Goal: Task Accomplishment & Management: Manage account settings

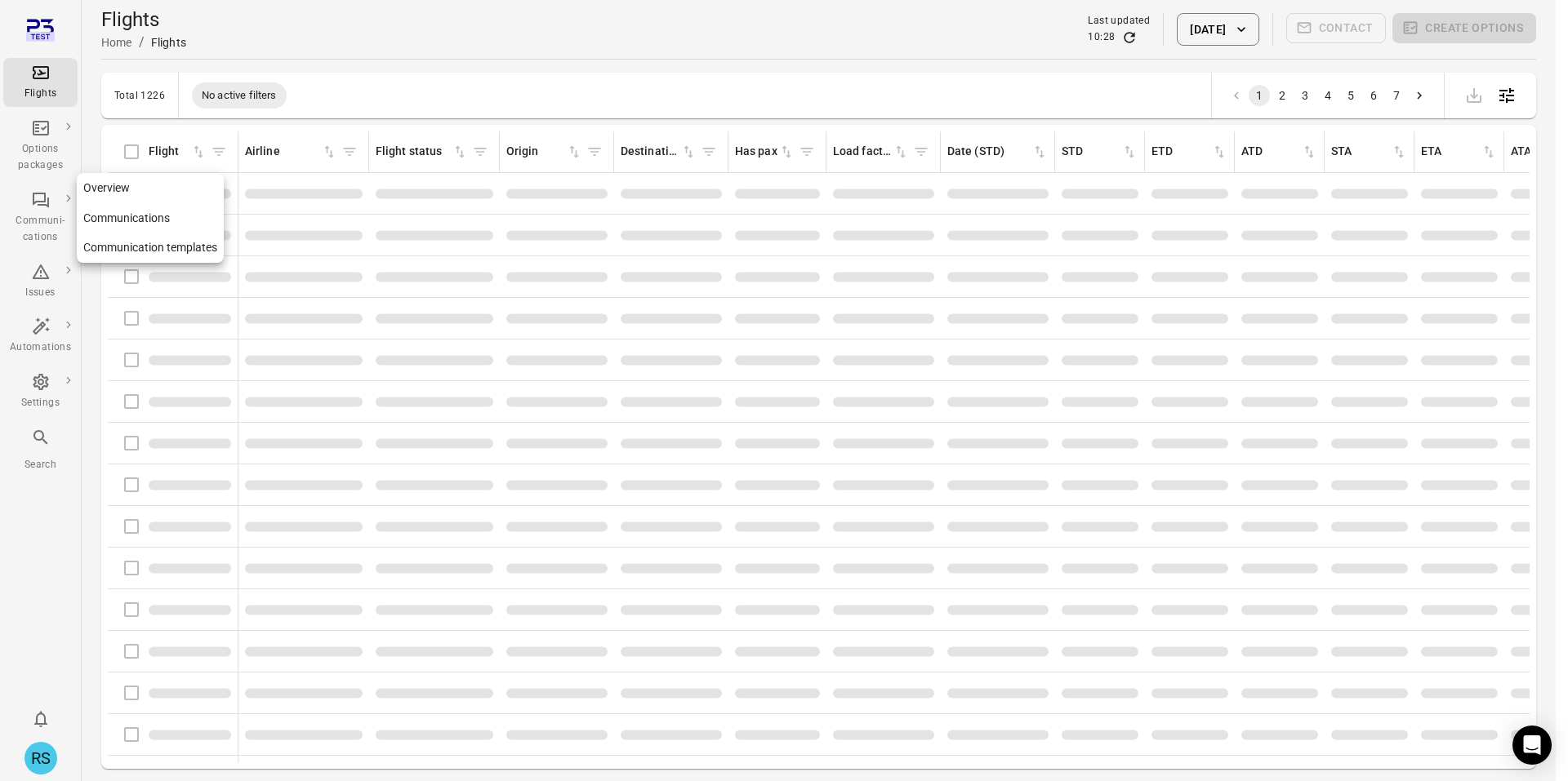
click at [121, 223] on link "Communications" at bounding box center [151, 218] width 147 height 30
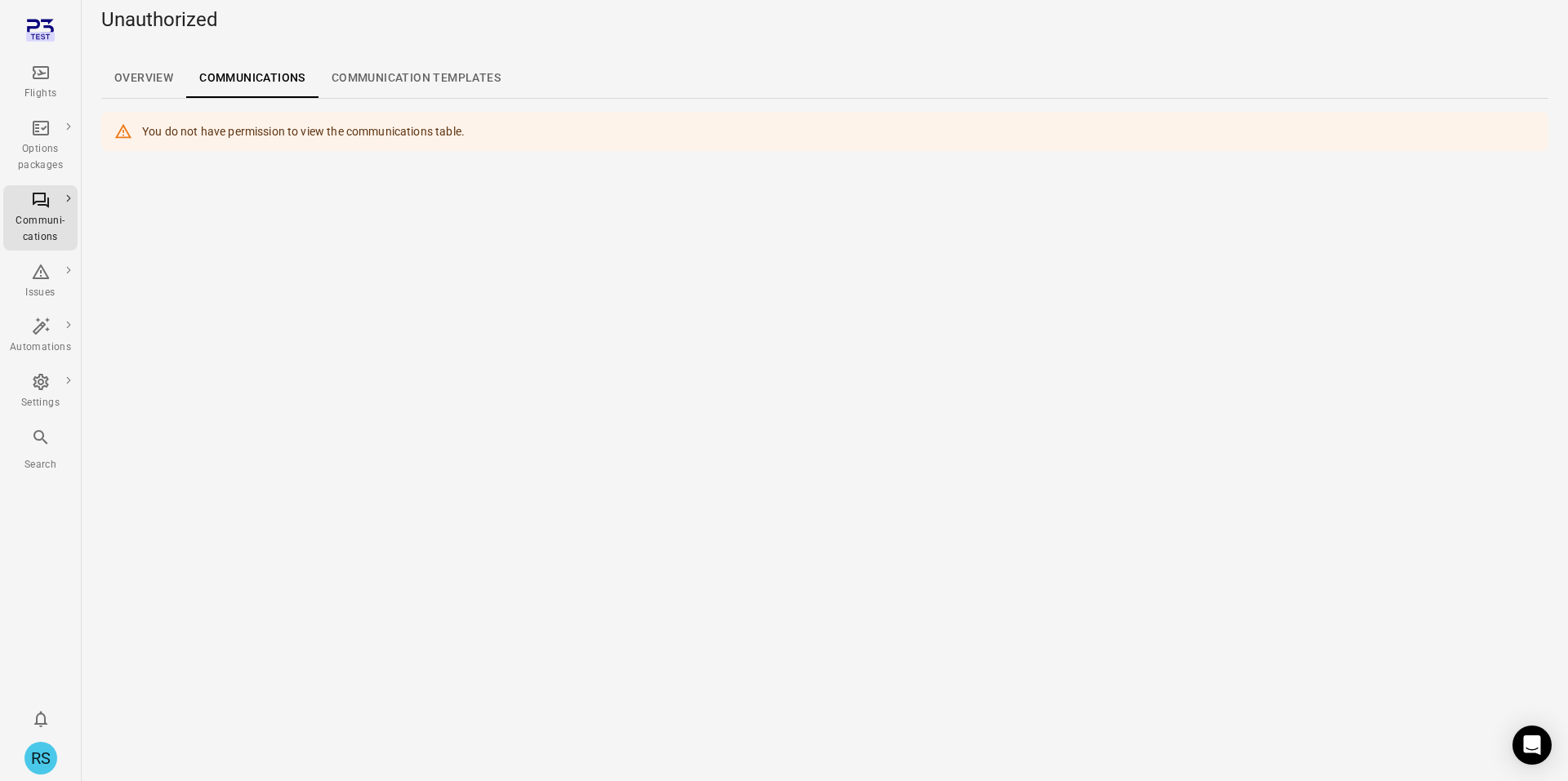
click at [353, 80] on link "Communication templates" at bounding box center [416, 78] width 196 height 39
click at [280, 83] on link "Communications" at bounding box center [252, 78] width 132 height 39
click at [140, 81] on link "Overview" at bounding box center [144, 78] width 85 height 39
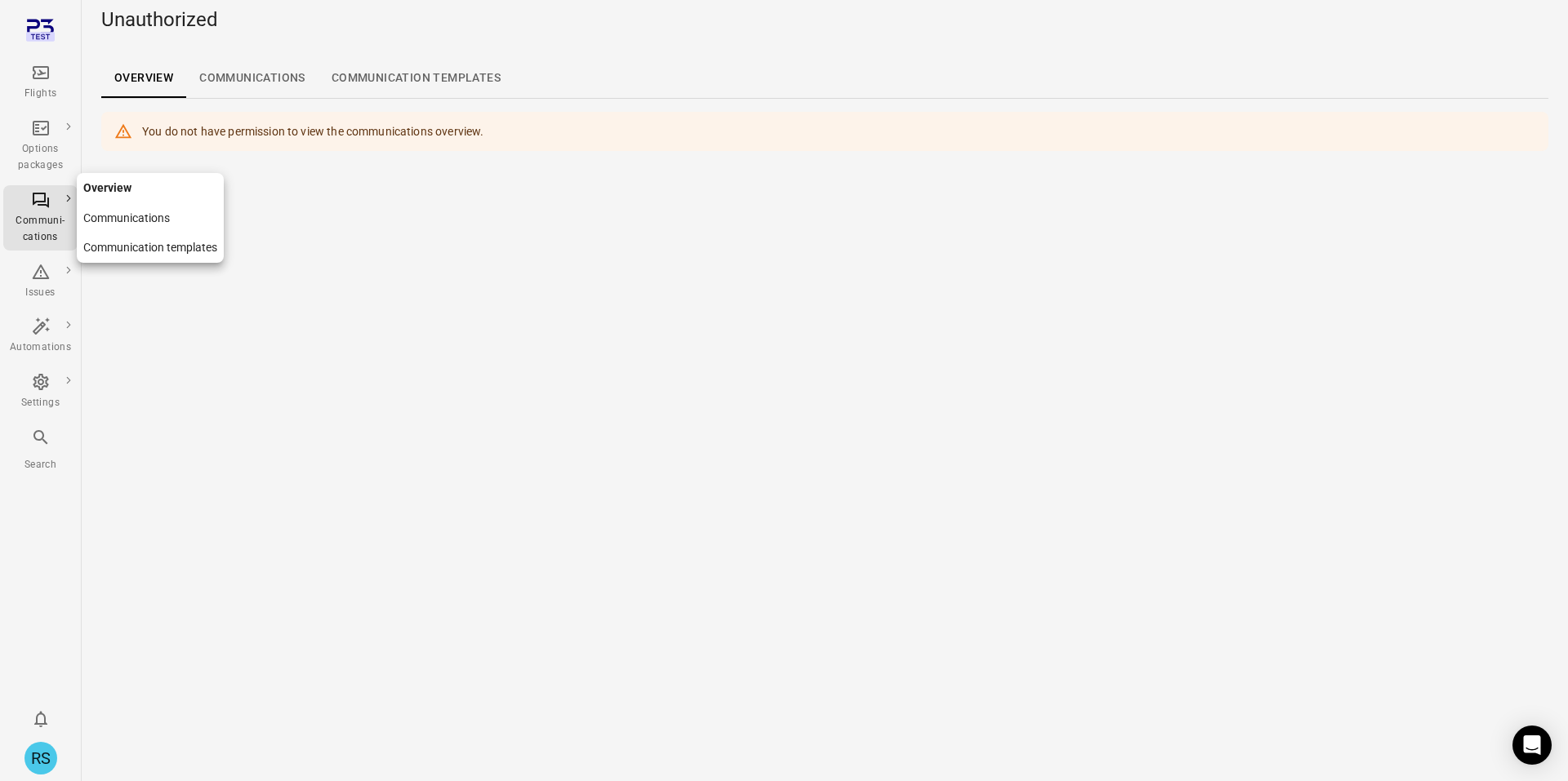
click at [102, 250] on link "Communication templates" at bounding box center [151, 248] width 147 height 30
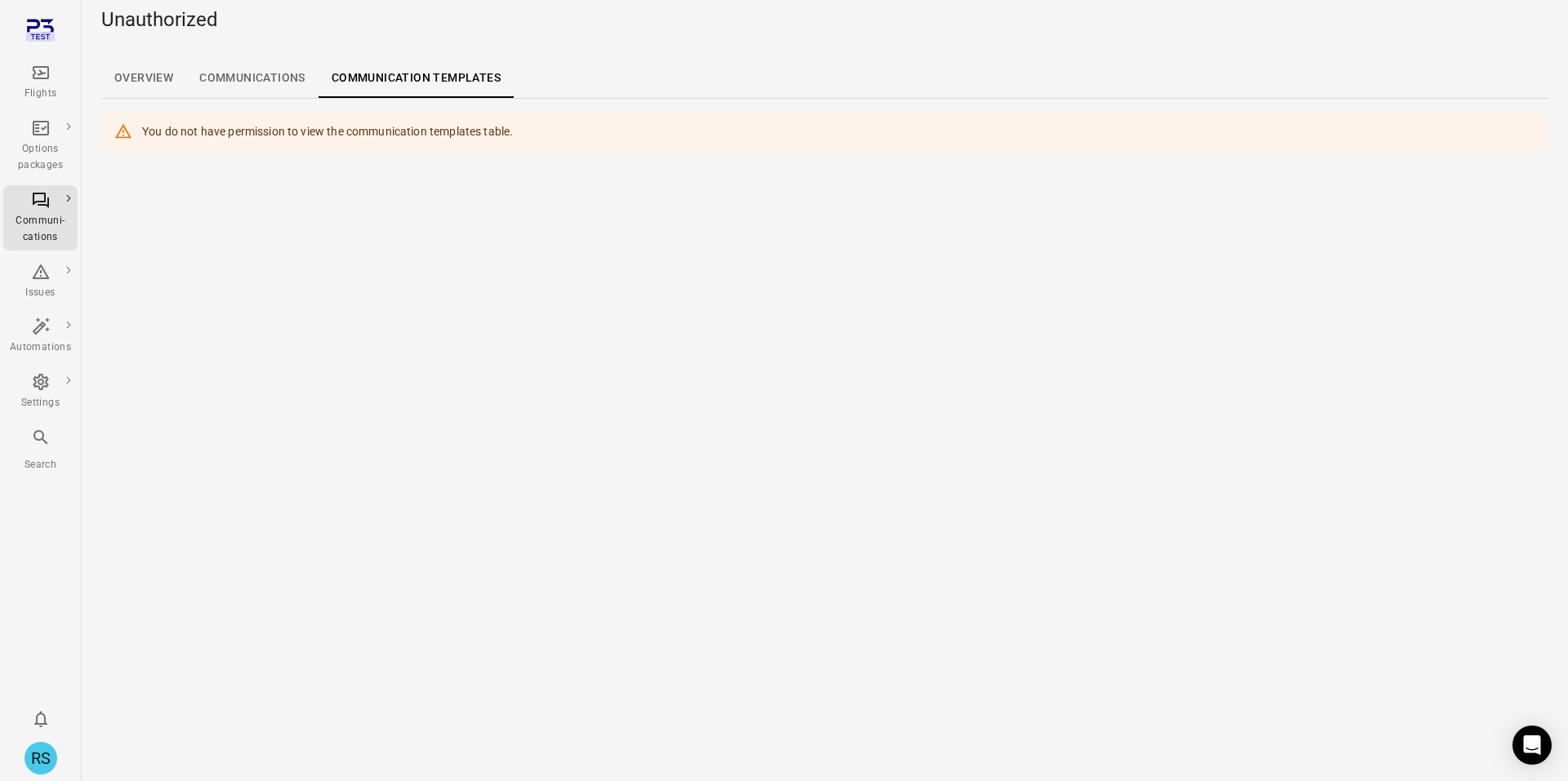
click at [123, 88] on link "Overview" at bounding box center [144, 78] width 85 height 39
click at [47, 86] on div "Flights" at bounding box center [41, 93] width 61 height 16
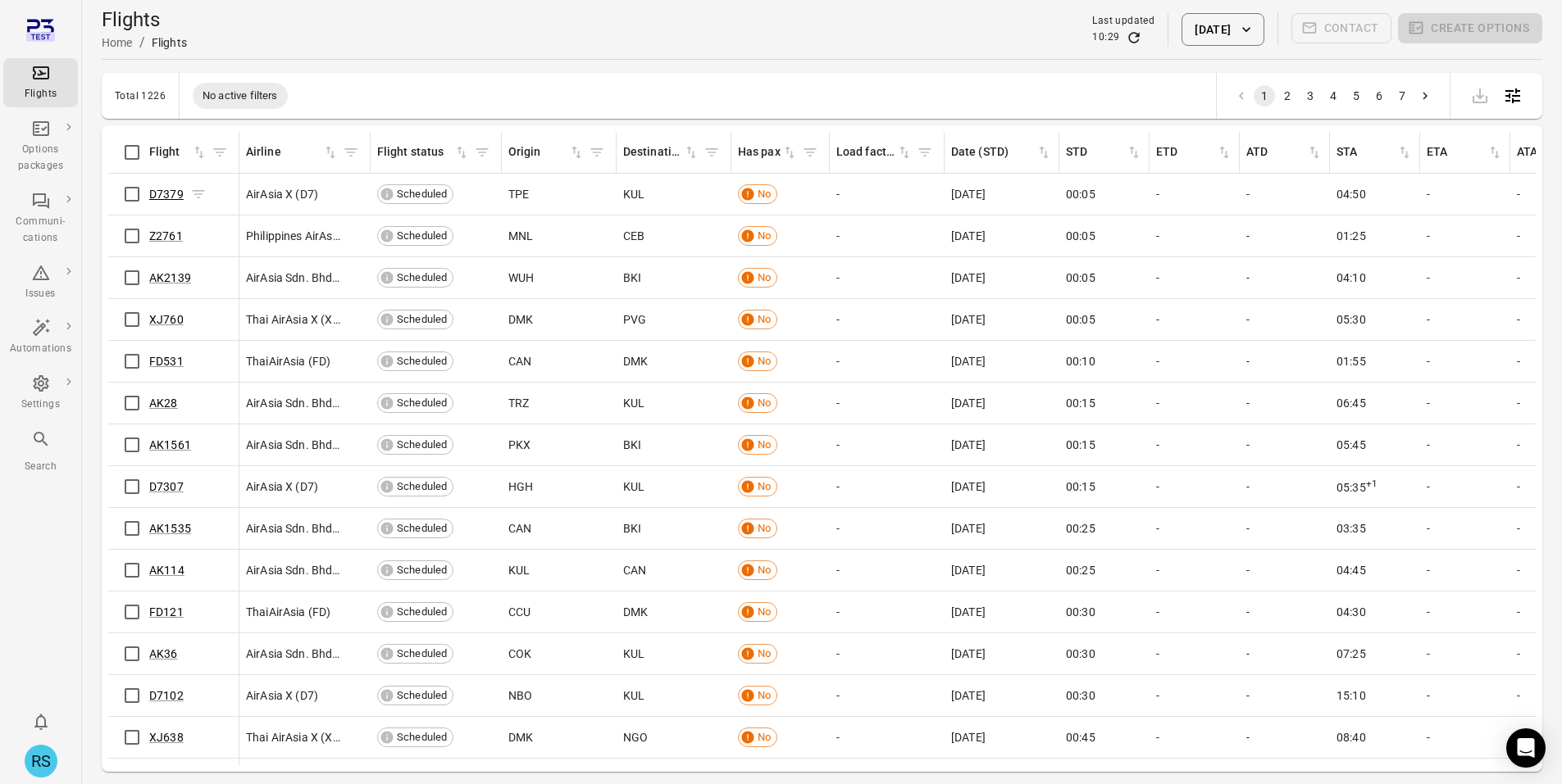
click at [162, 195] on link "D7379" at bounding box center [167, 194] width 35 height 13
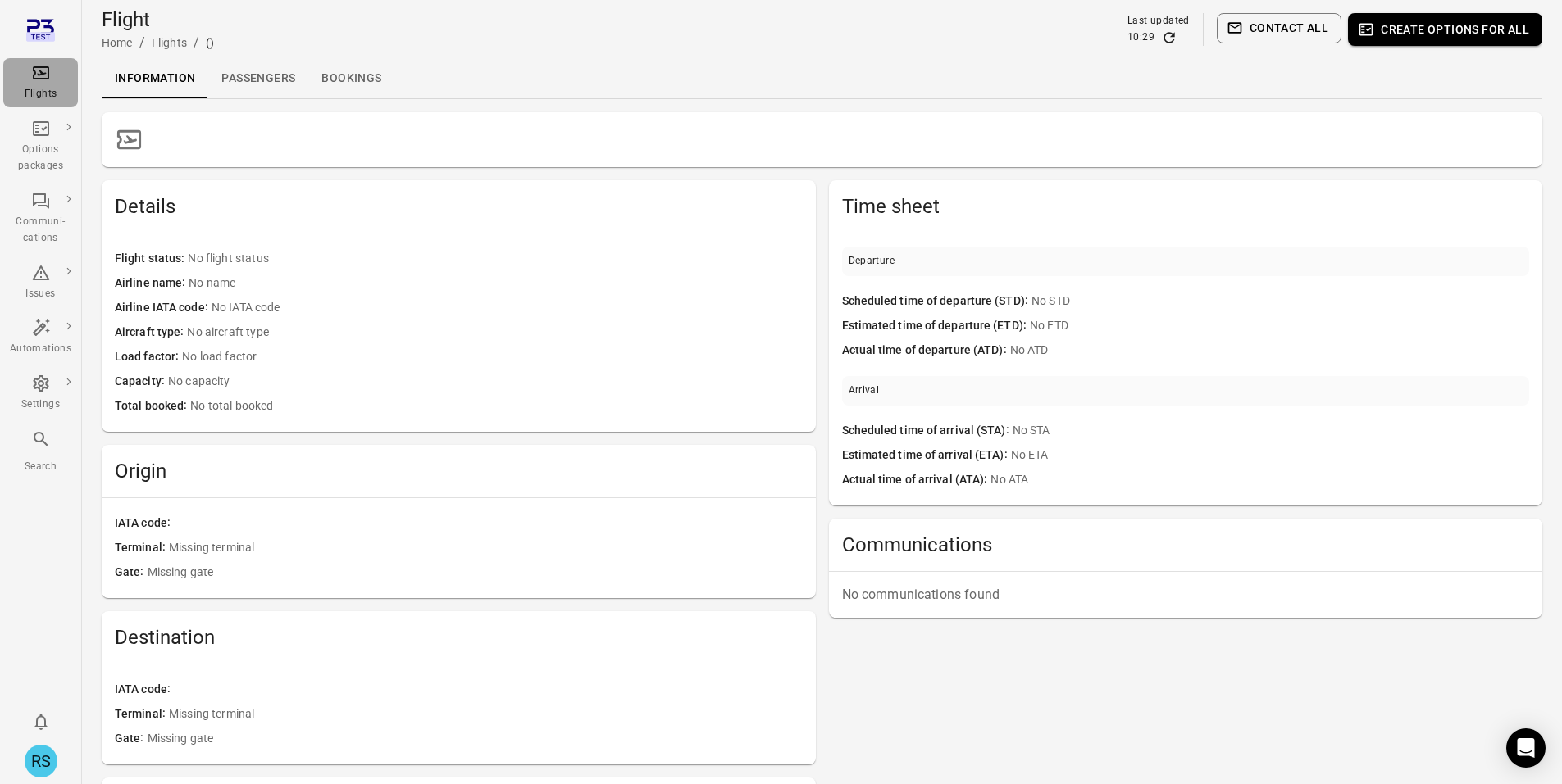
click at [30, 94] on div "Flights" at bounding box center [41, 93] width 61 height 16
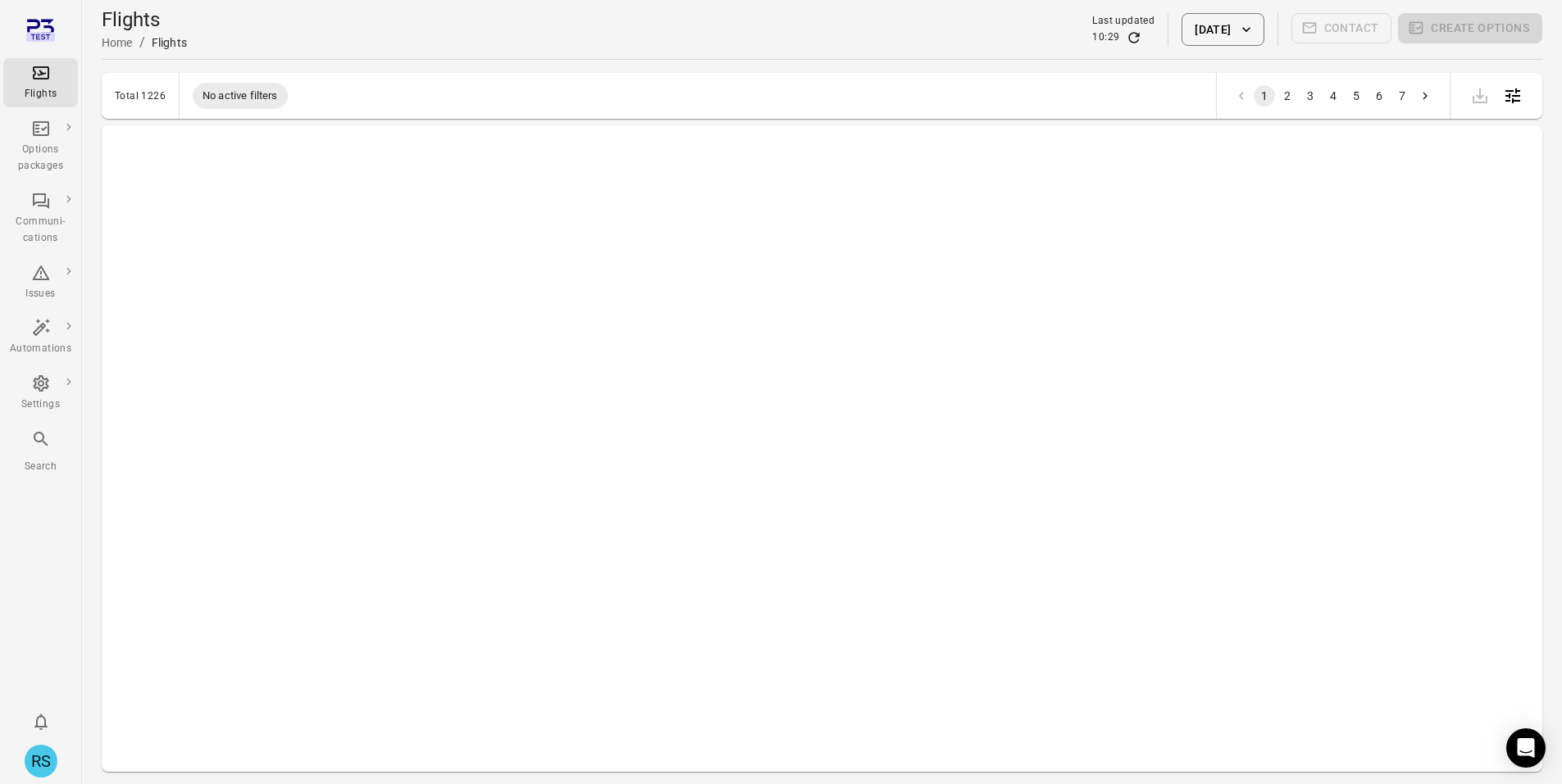
scroll to position [737, 0]
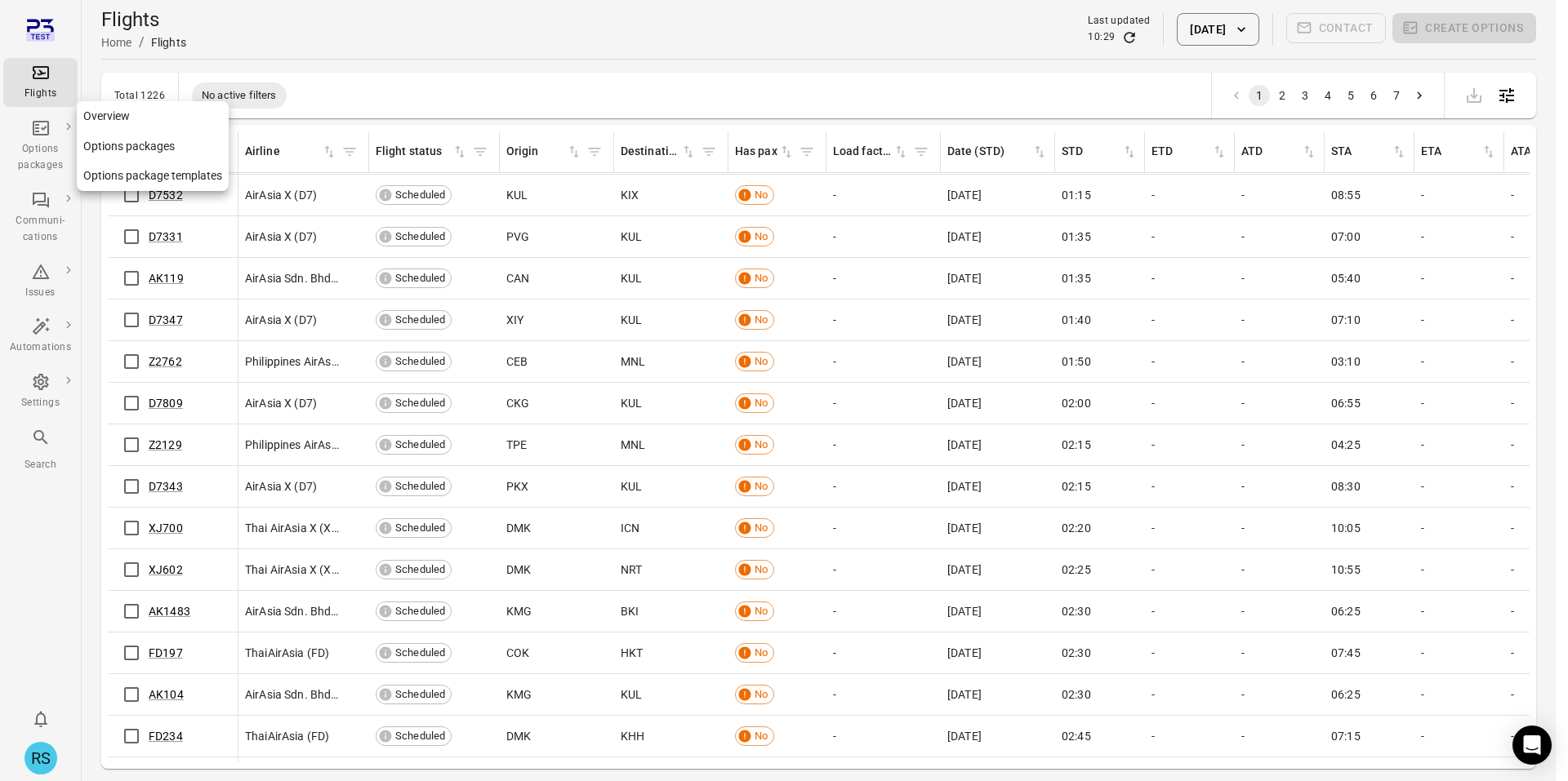
click at [128, 117] on link "Overview" at bounding box center [152, 117] width 152 height 30
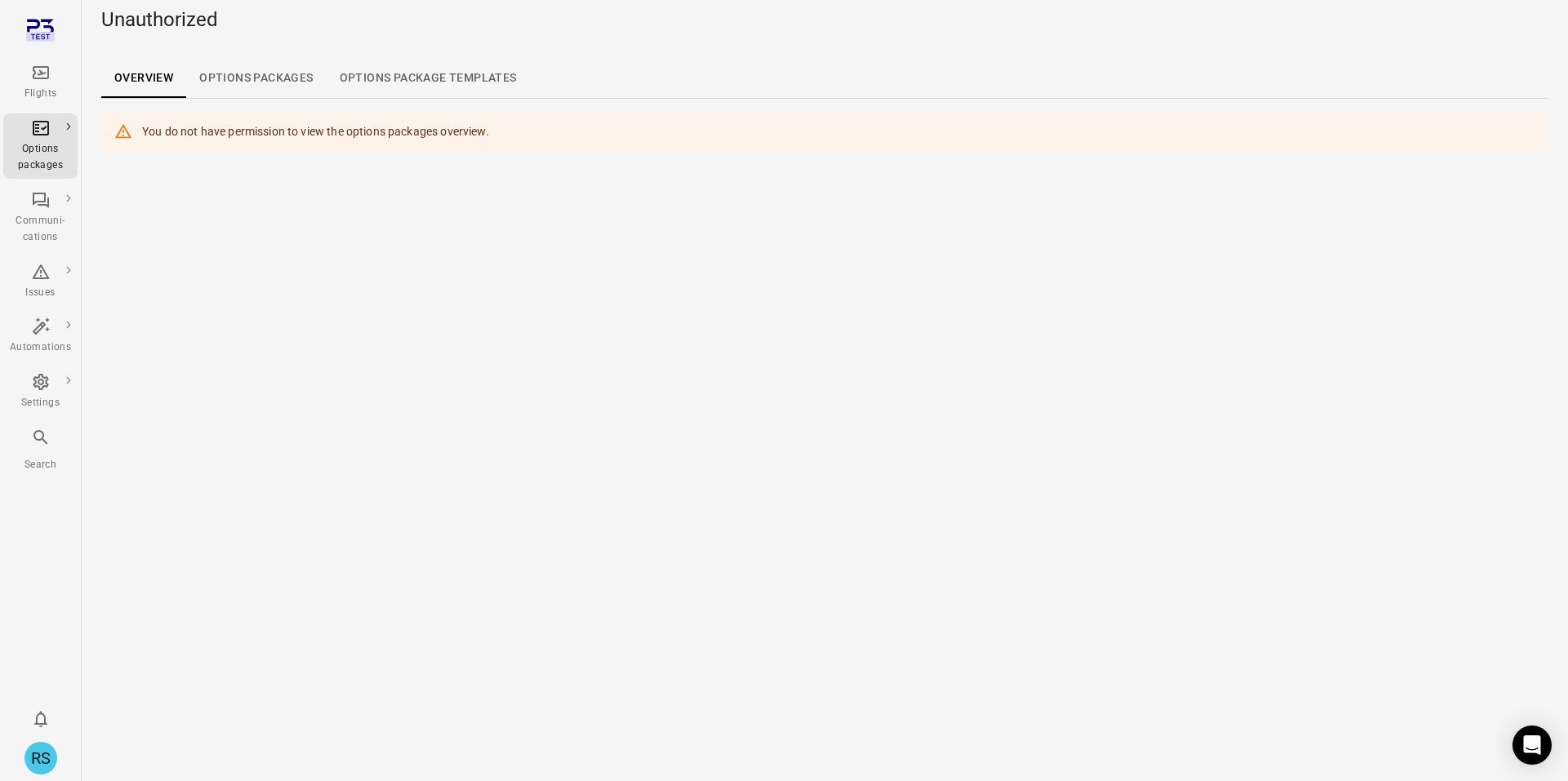
click at [230, 78] on link "Options packages" at bounding box center [256, 78] width 140 height 39
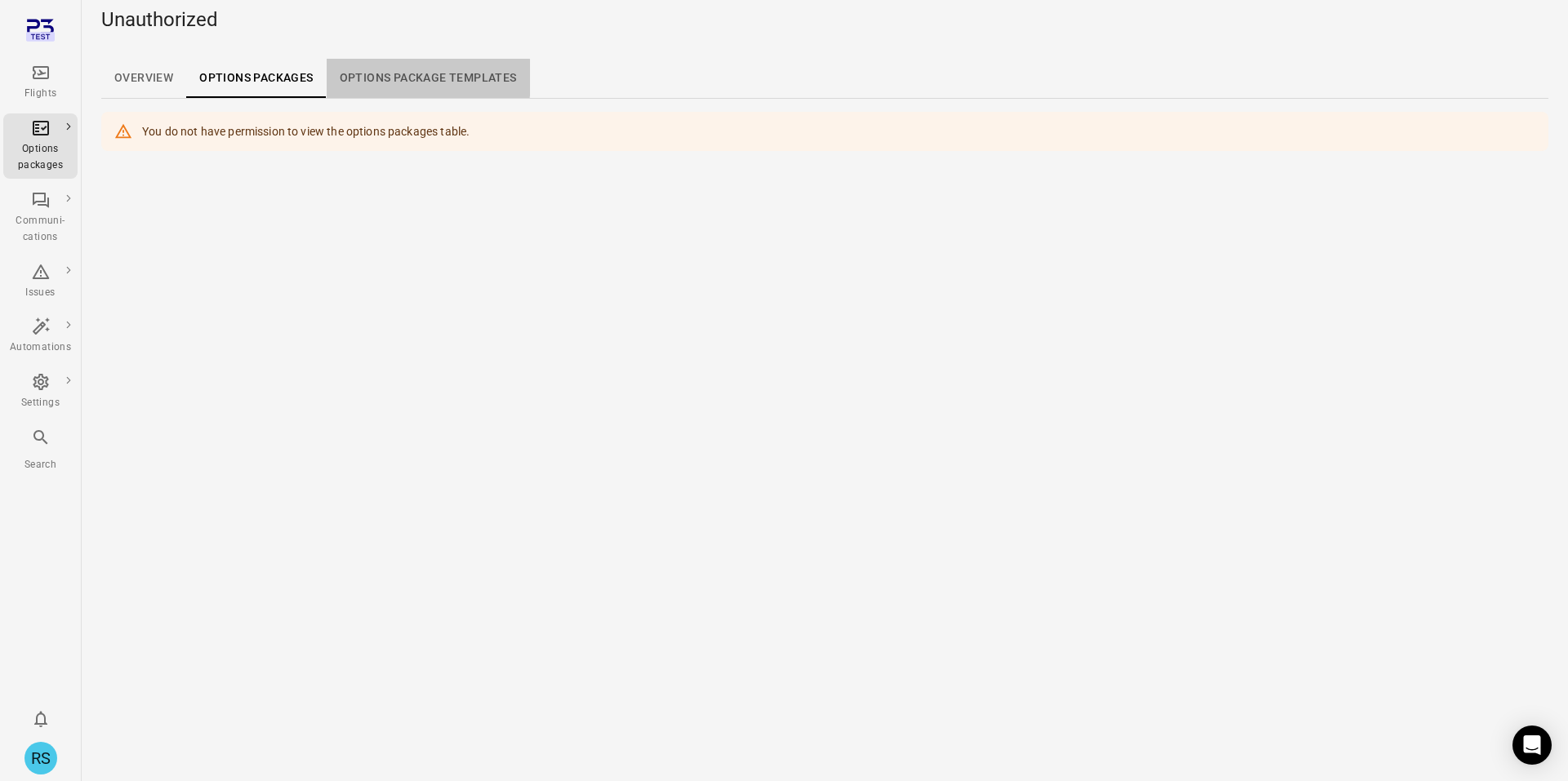
click at [351, 78] on link "Options package Templates" at bounding box center [428, 78] width 203 height 39
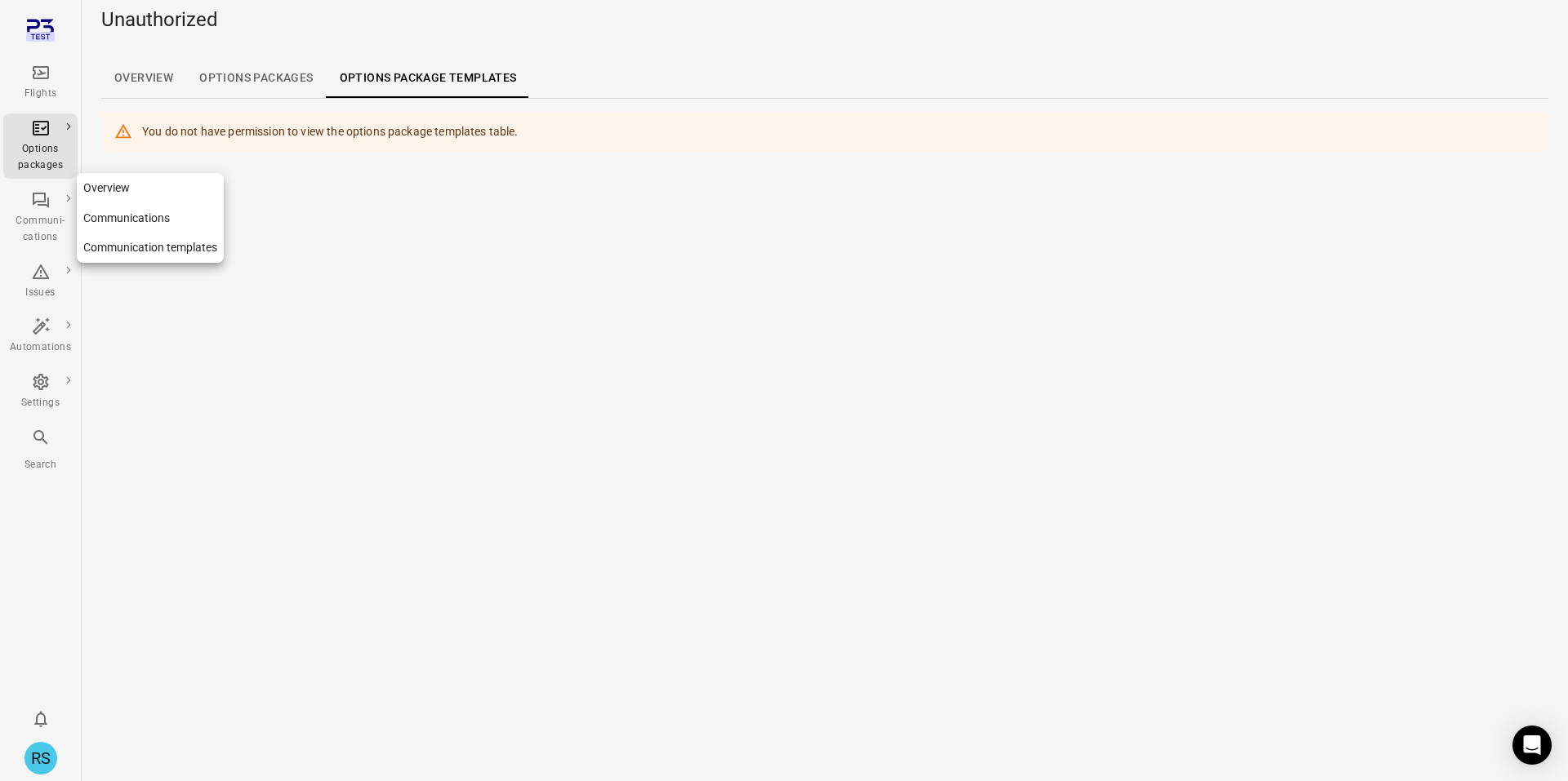
click at [91, 187] on link "Overview" at bounding box center [151, 189] width 147 height 30
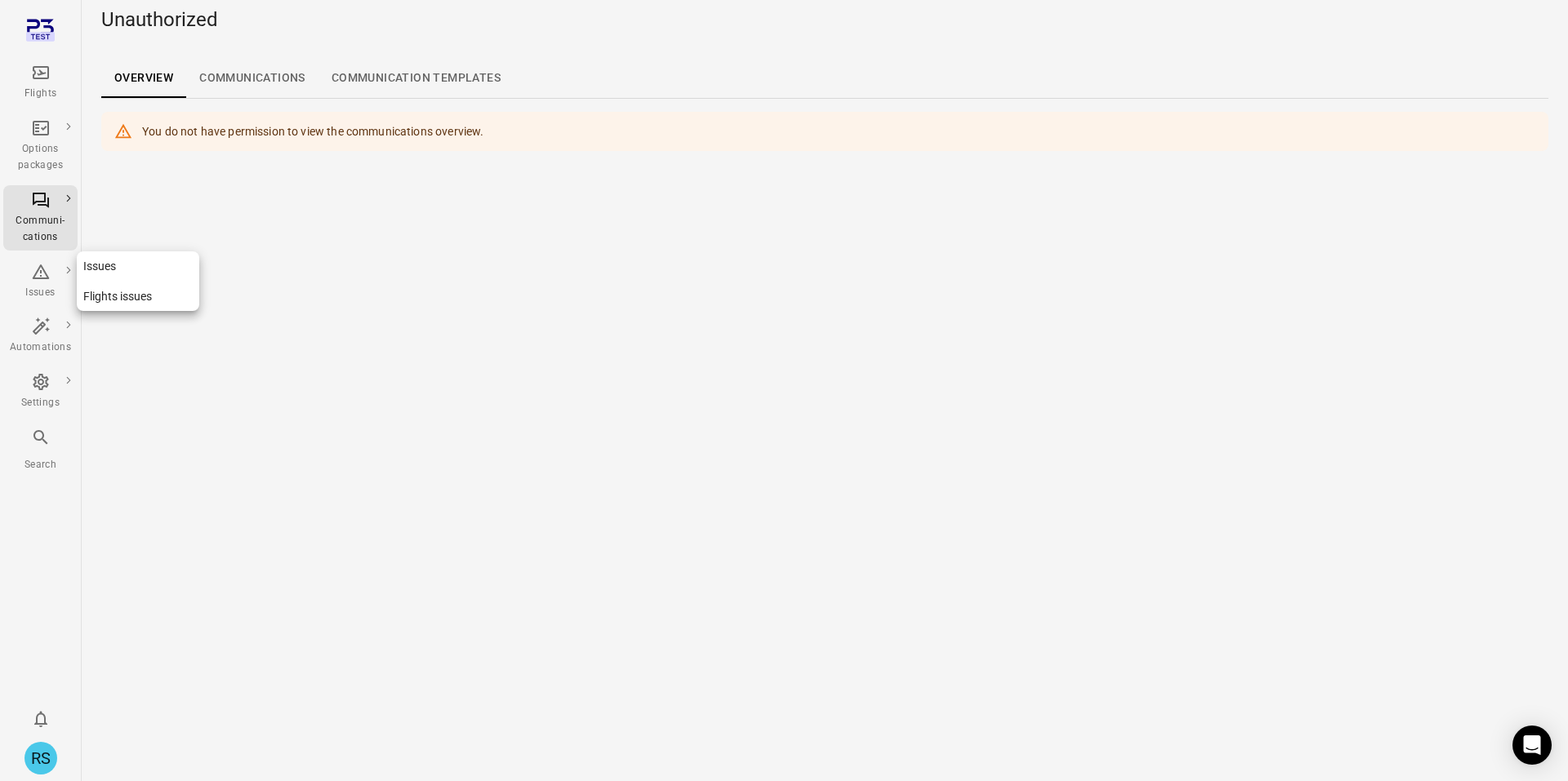
click at [36, 281] on icon "Main navigation" at bounding box center [41, 272] width 19 height 19
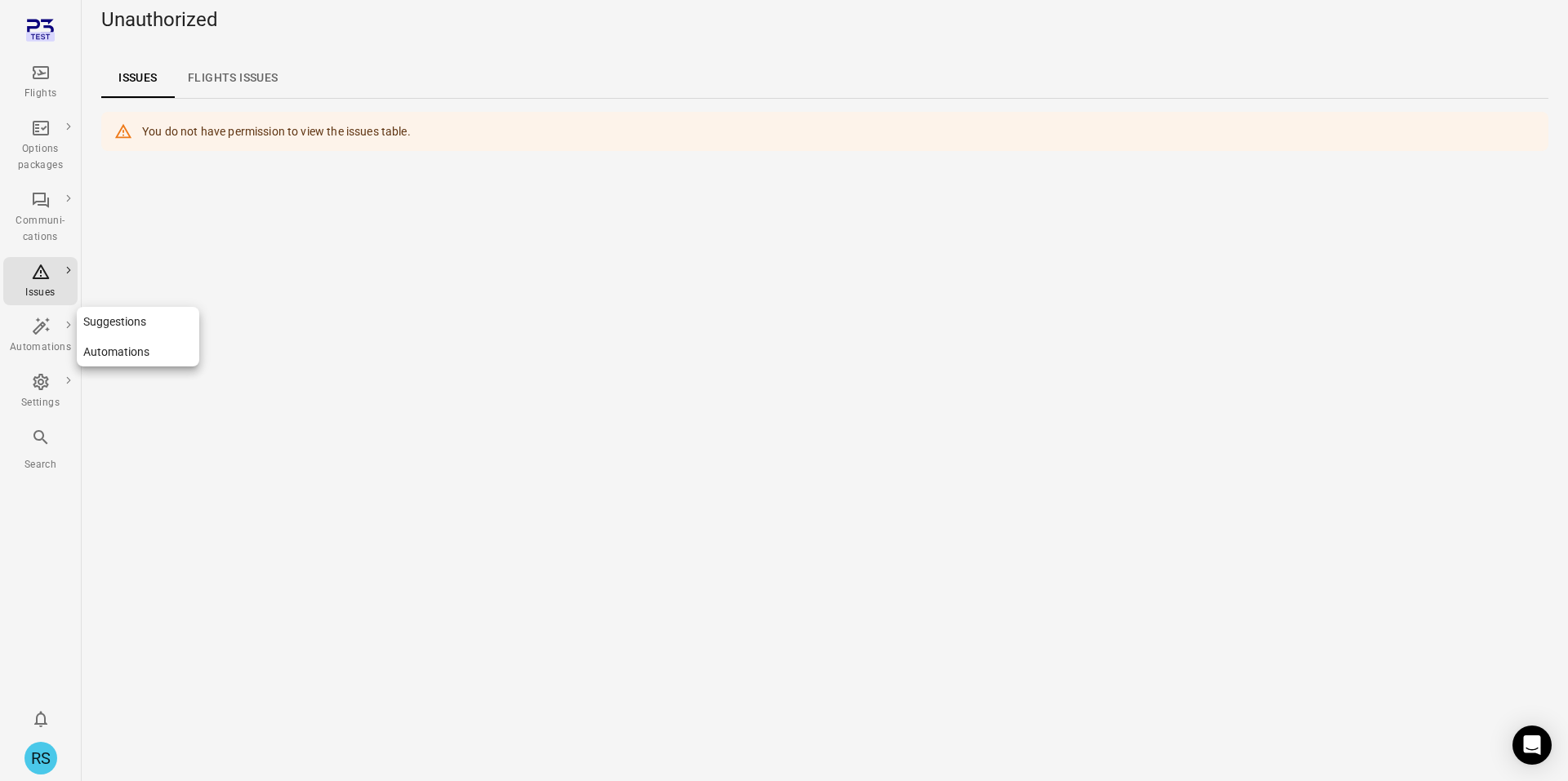
click at [49, 327] on icon "Main navigation" at bounding box center [41, 326] width 19 height 19
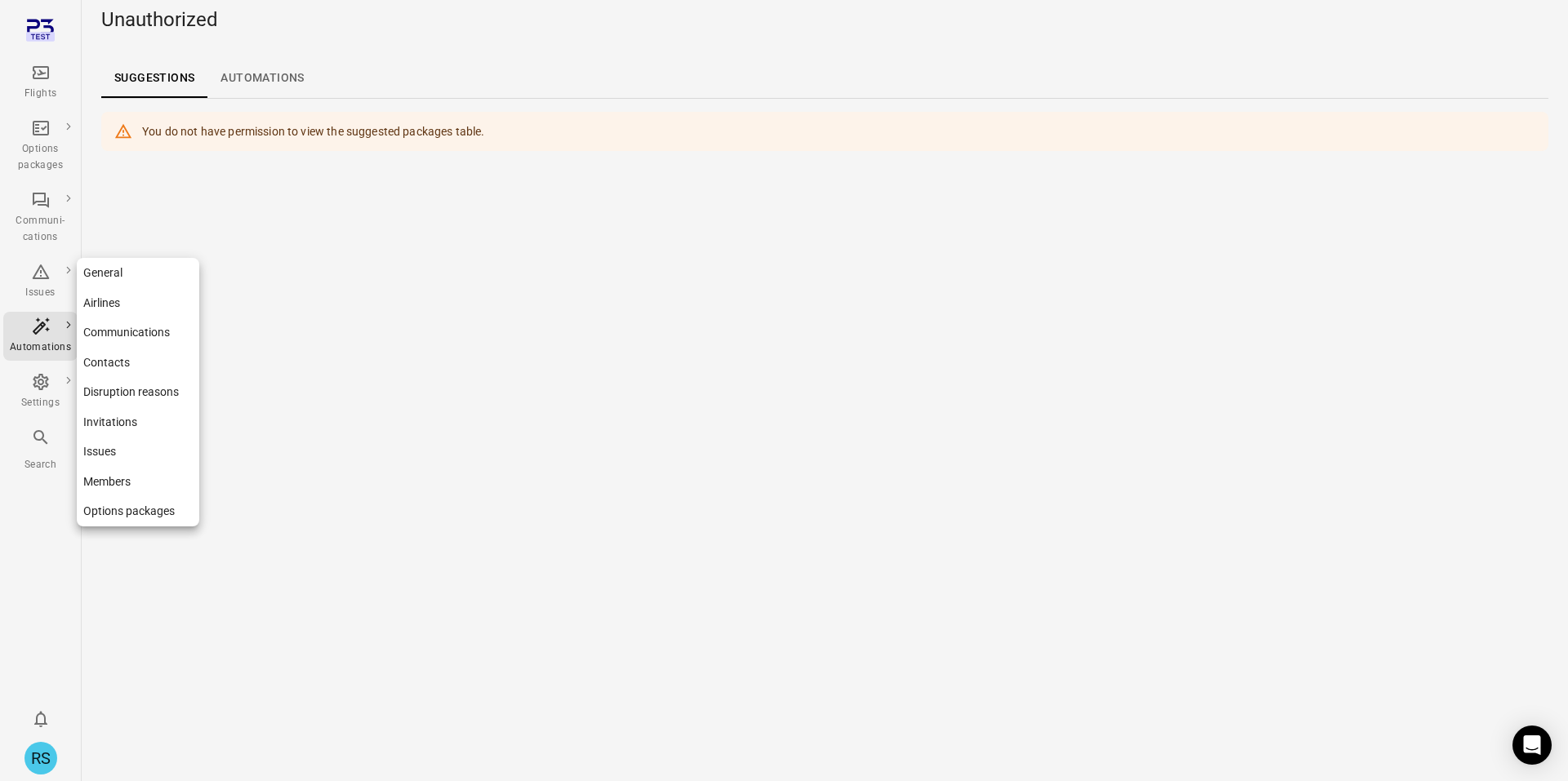
click at [41, 402] on div "Settings" at bounding box center [41, 403] width 61 height 16
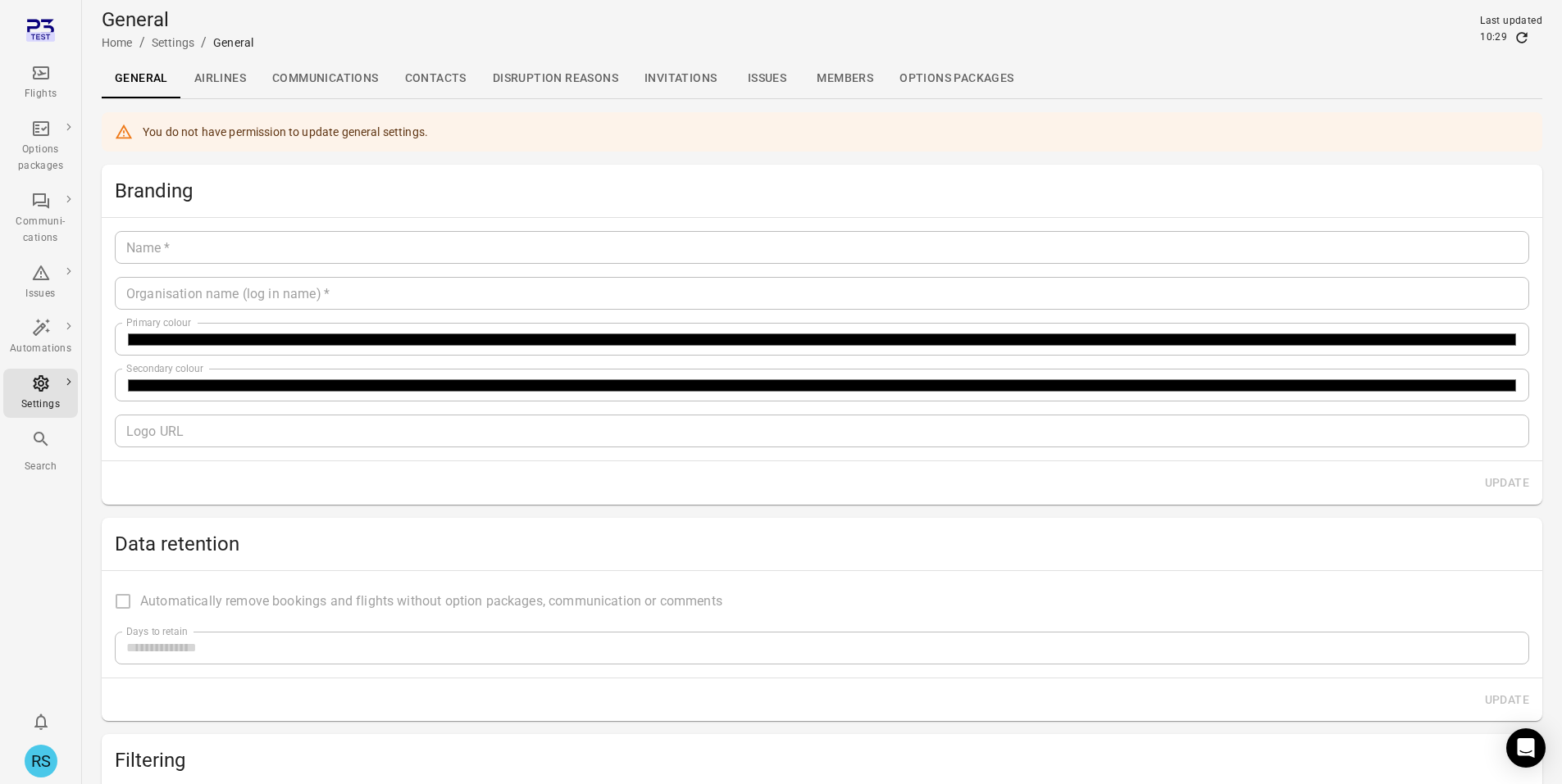
type input "********"
type input "*******"
type input "**********"
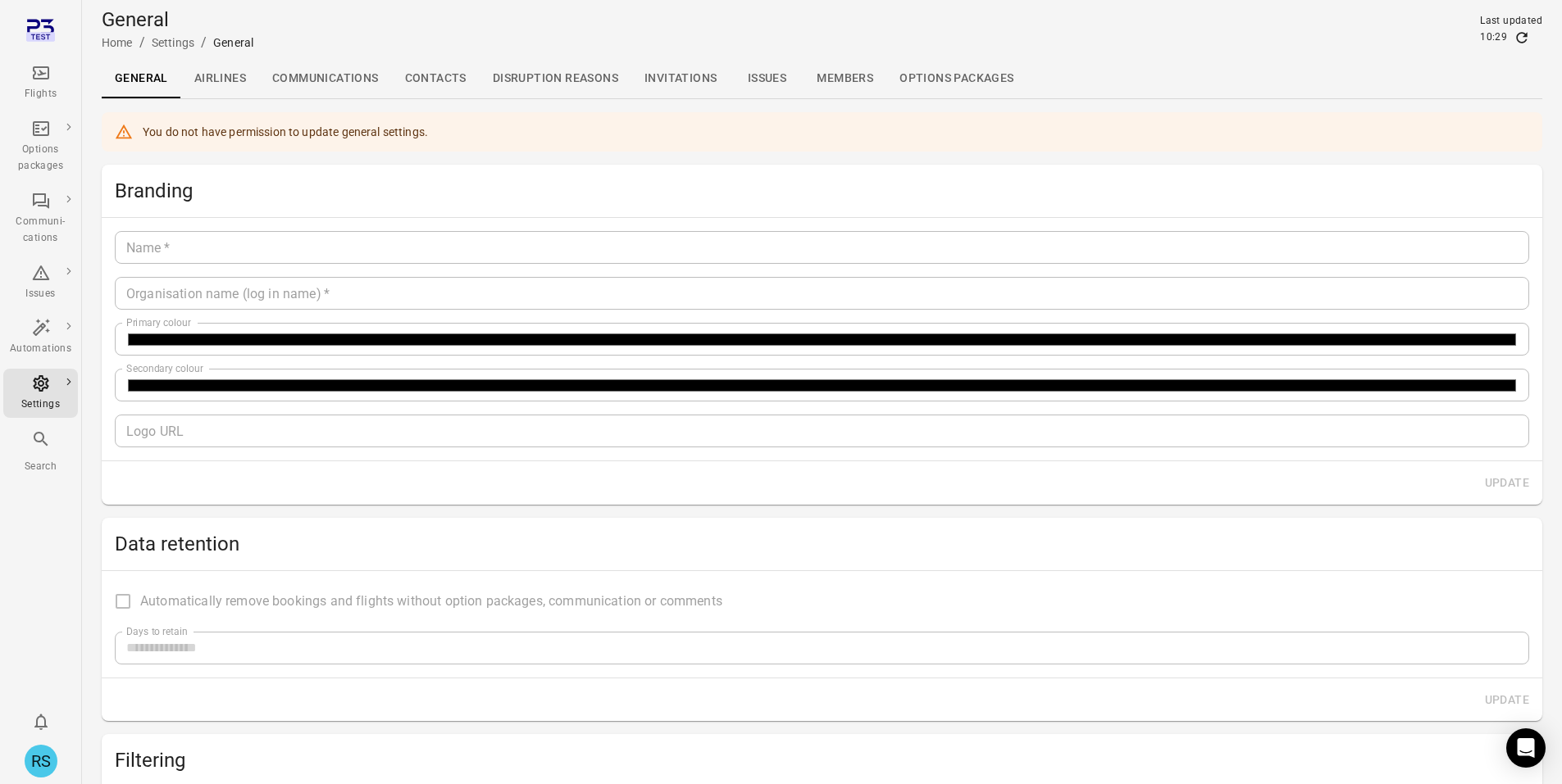
type input "*"
click at [46, 447] on icon "Main navigation" at bounding box center [41, 439] width 20 height 20
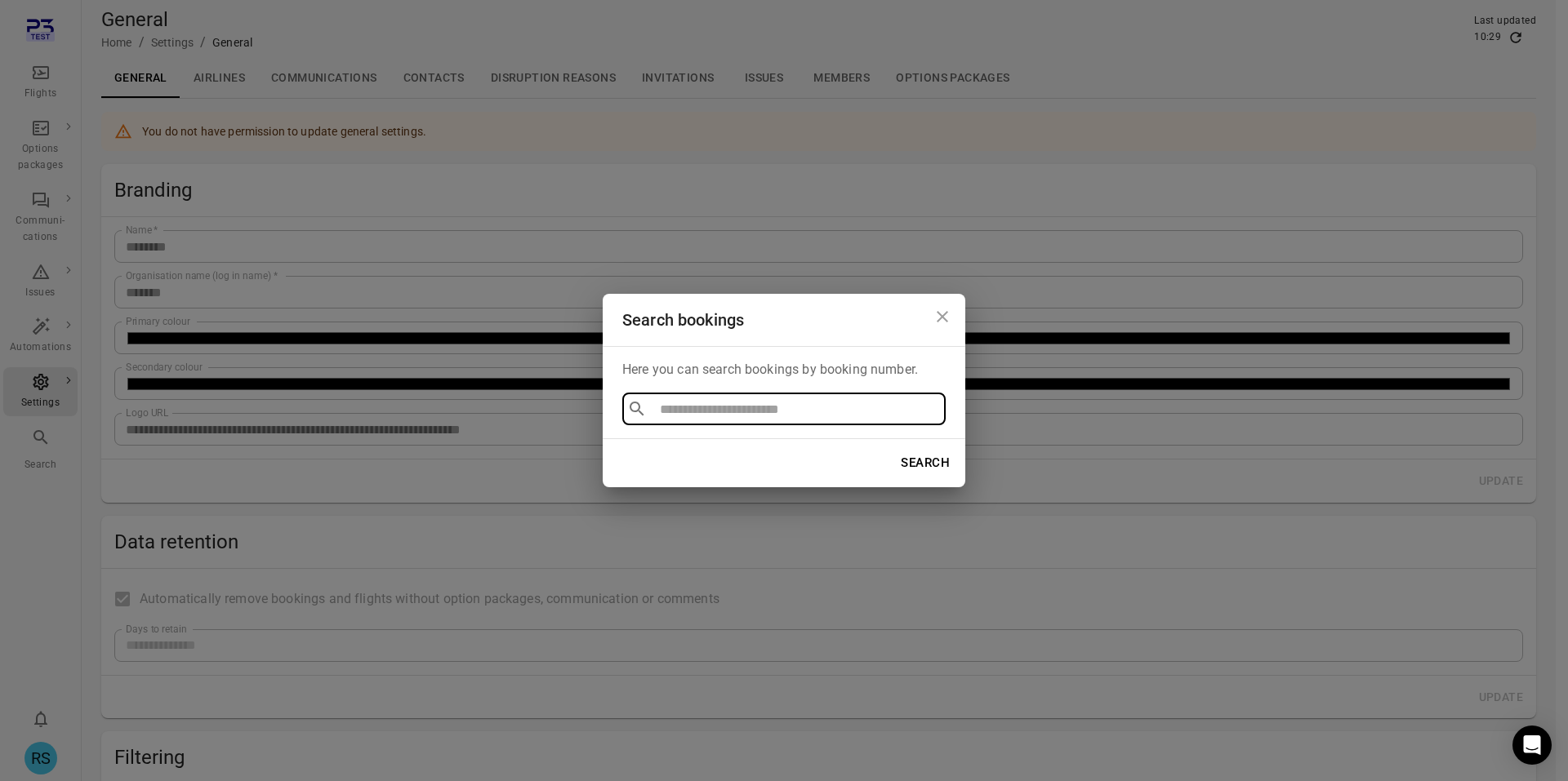
click at [931, 316] on button "Close dialog" at bounding box center [942, 316] width 33 height 33
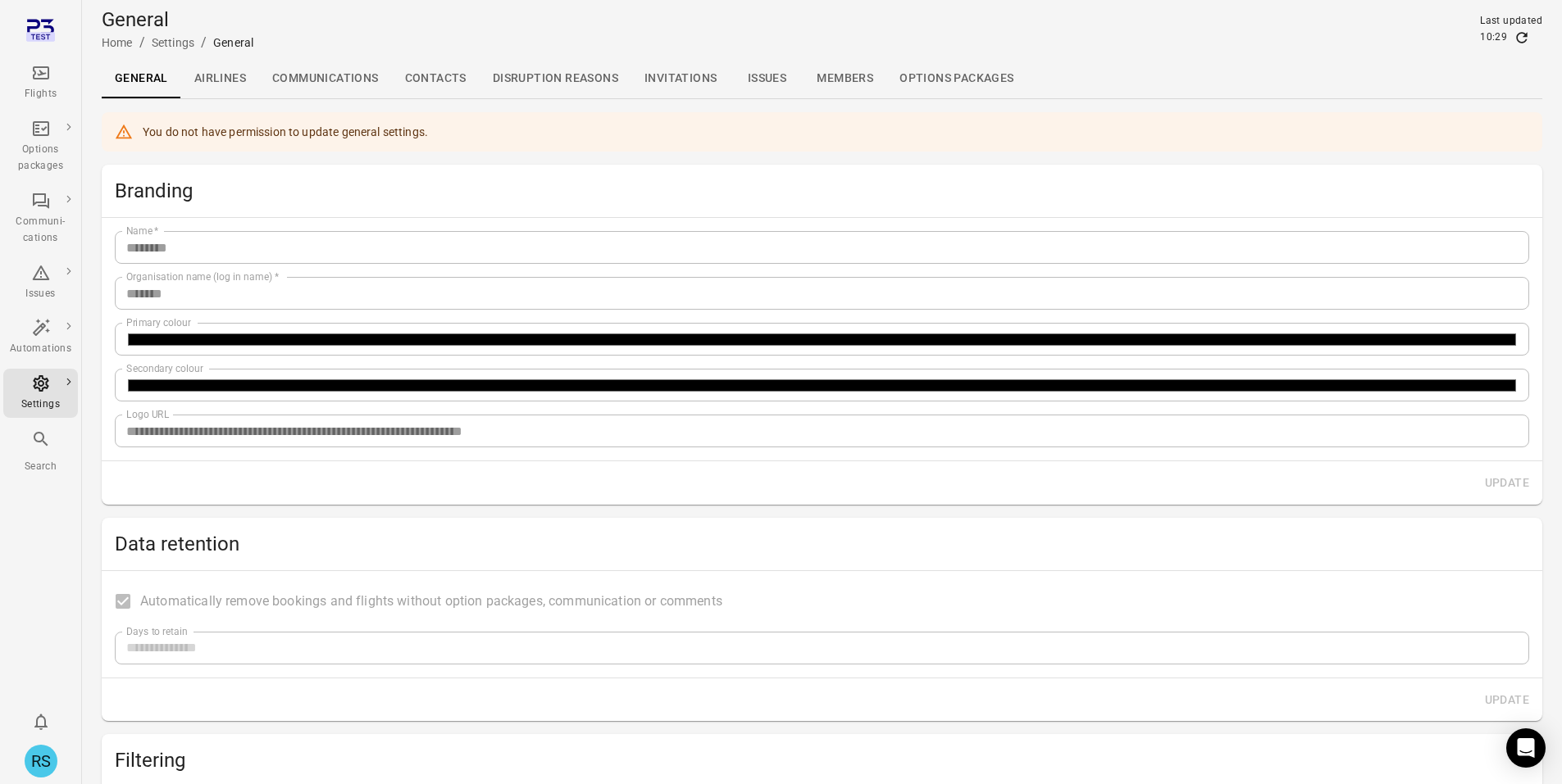
click at [47, 75] on icon "Main navigation" at bounding box center [41, 72] width 20 height 20
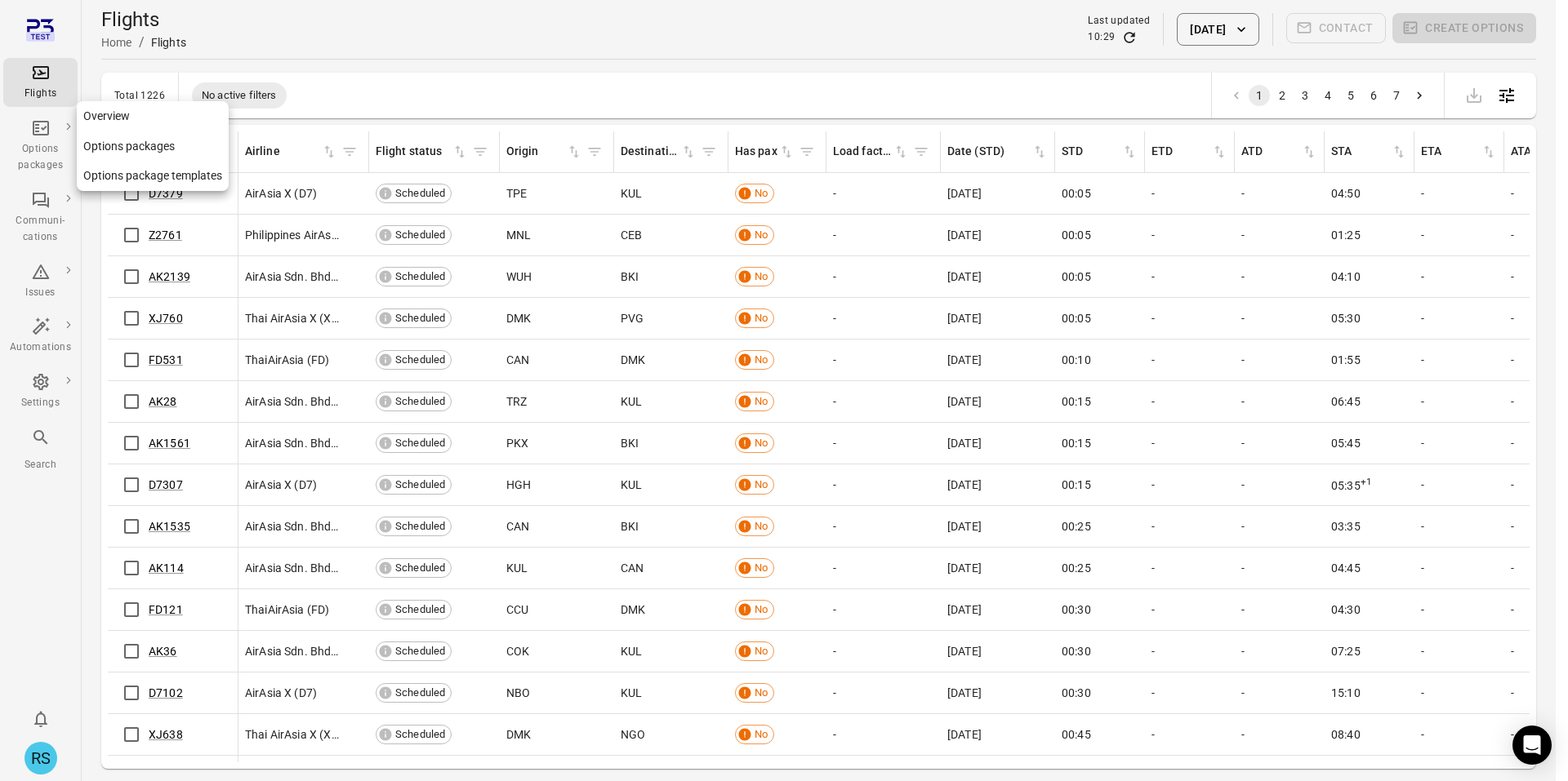
click at [36, 145] on div "Options packages" at bounding box center [41, 157] width 61 height 33
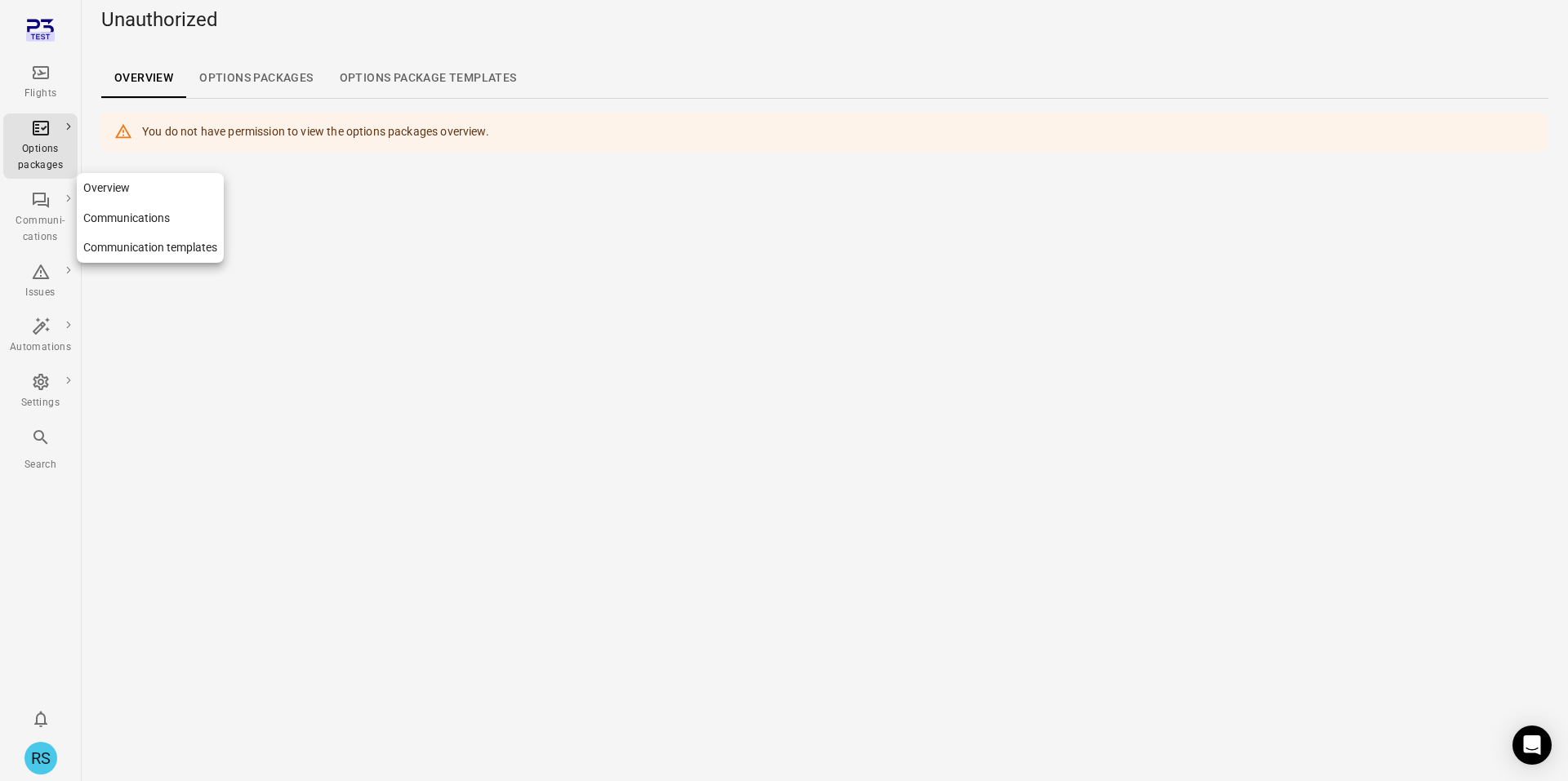
click at [151, 219] on link "Communications" at bounding box center [151, 218] width 147 height 30
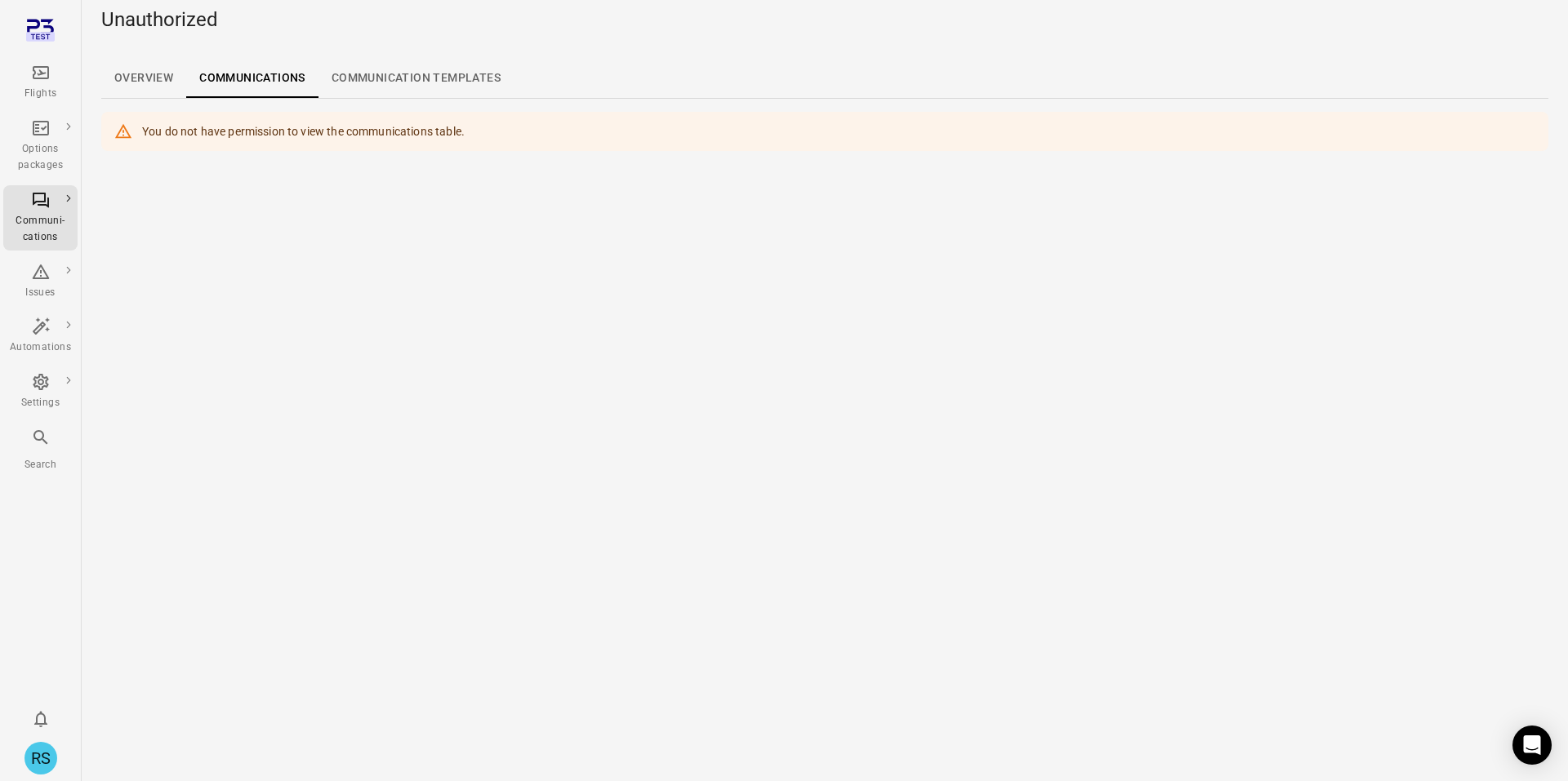
click at [425, 82] on link "Communication templates" at bounding box center [416, 78] width 196 height 39
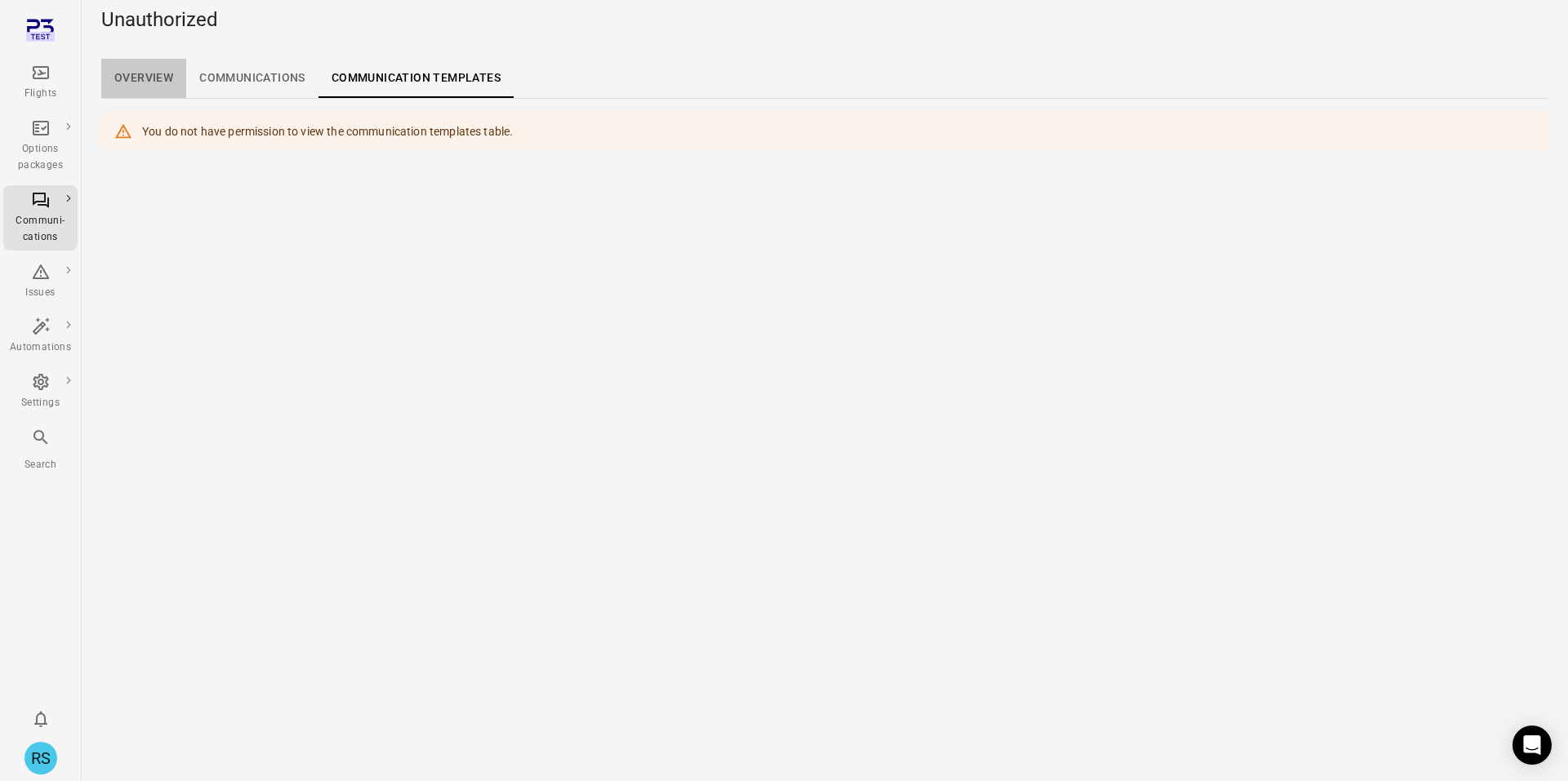
click at [131, 70] on link "Overview" at bounding box center [144, 78] width 85 height 39
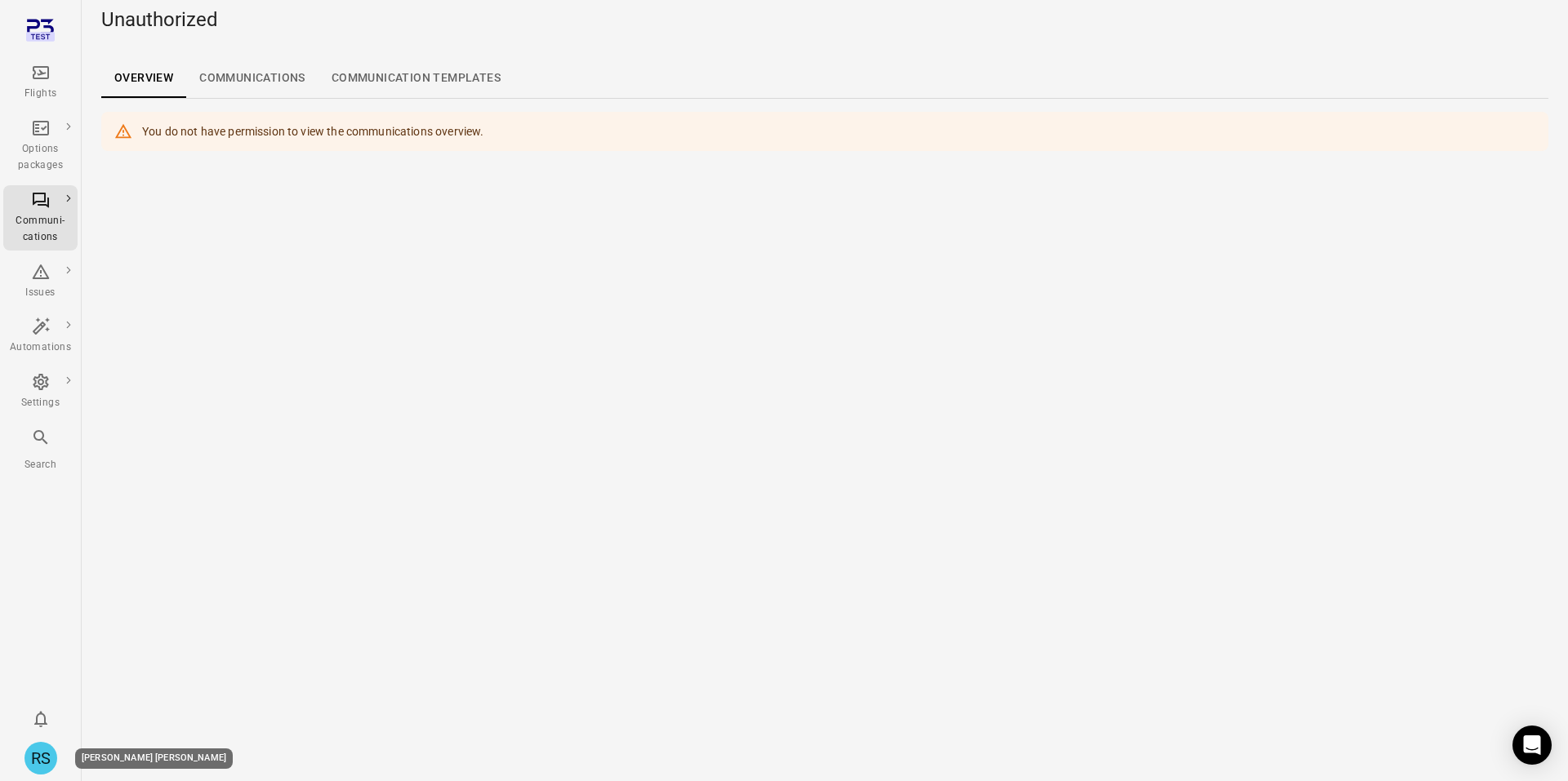
click at [47, 757] on div "RS" at bounding box center [41, 758] width 33 height 33
click at [105, 719] on link "Personal settings" at bounding box center [124, 723] width 123 height 30
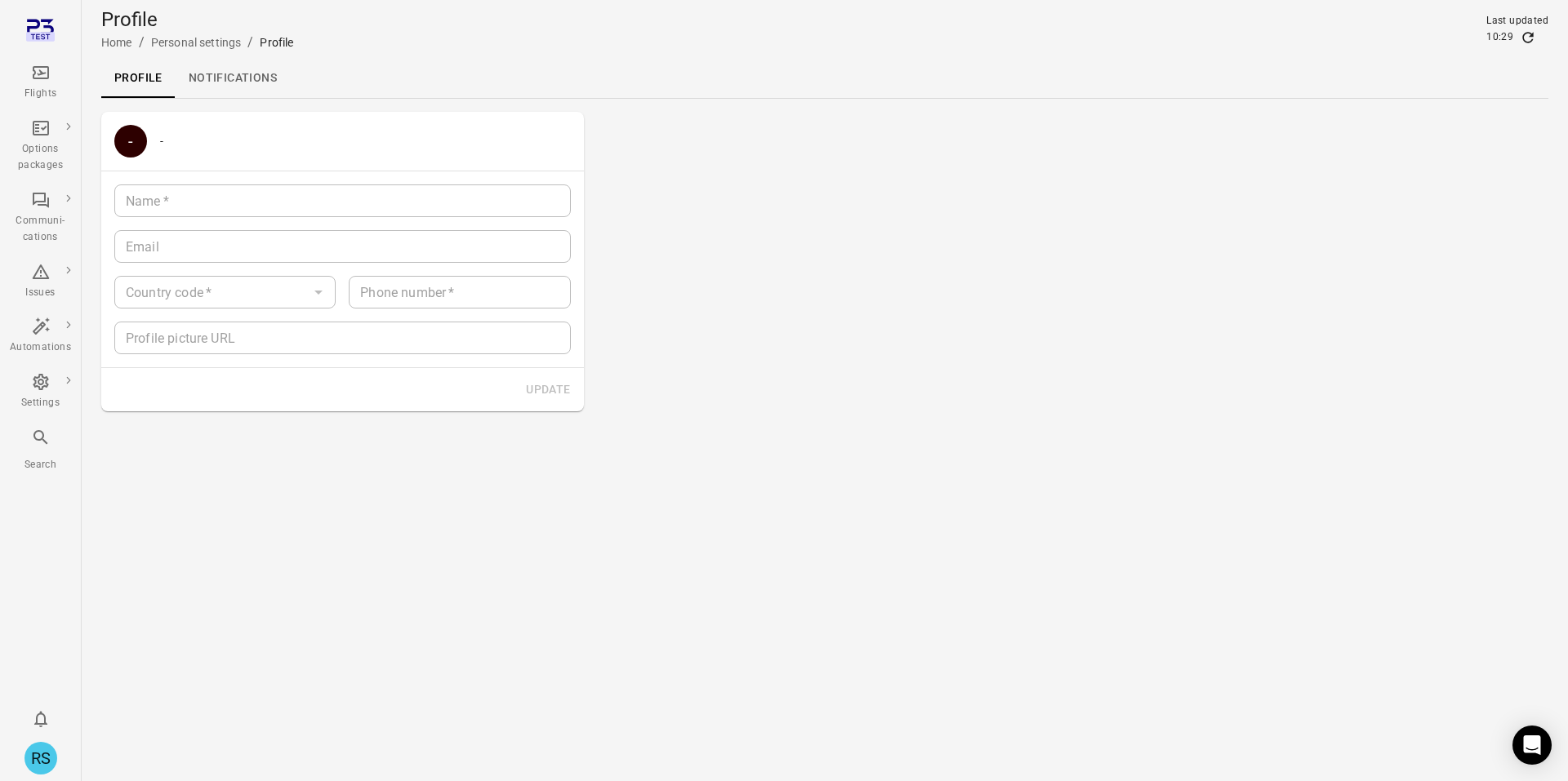
type input "**********"
type input "********"
type input "**********"
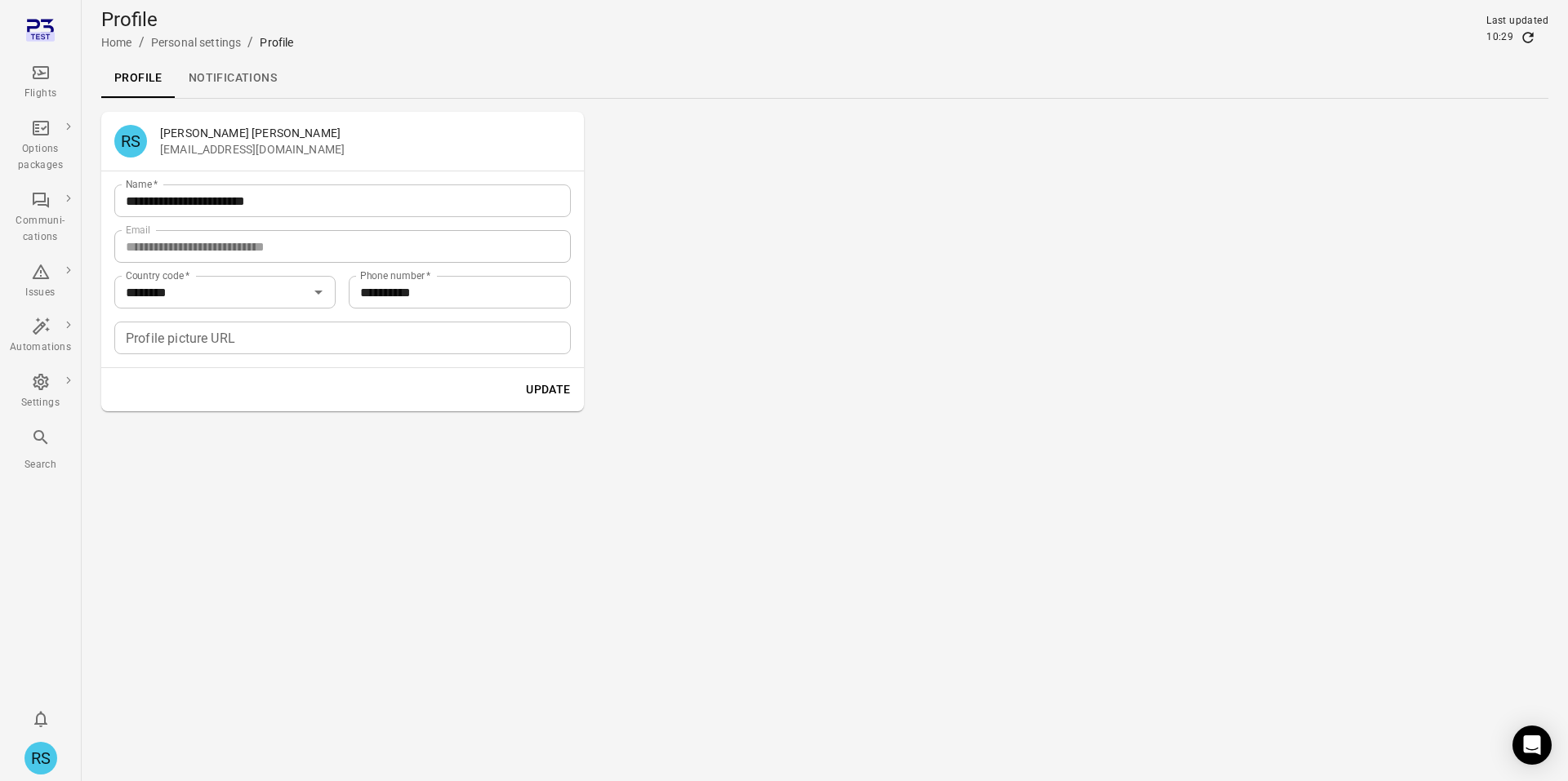
click at [28, 35] on icon "Main navigation" at bounding box center [41, 36] width 29 height 9
